Goal: Information Seeking & Learning: Learn about a topic

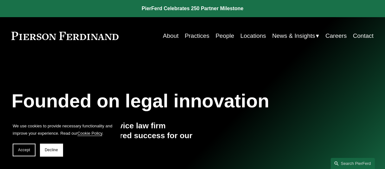
click at [222, 37] on link "People" at bounding box center [225, 36] width 19 height 12
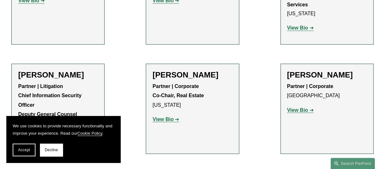
scroll to position [7485, 0]
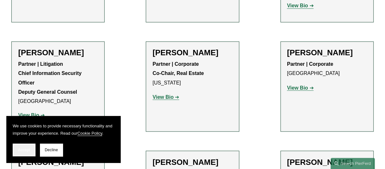
click at [25, 147] on button "Accept" at bounding box center [24, 149] width 23 height 13
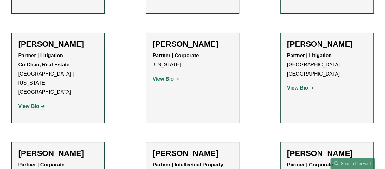
scroll to position [4112, 0]
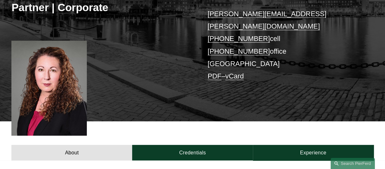
scroll to position [113, 0]
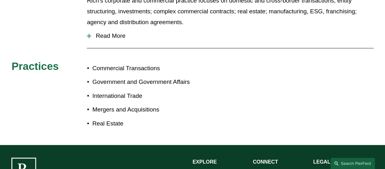
scroll to position [307, 0]
